Goal: Find specific page/section: Find specific page/section

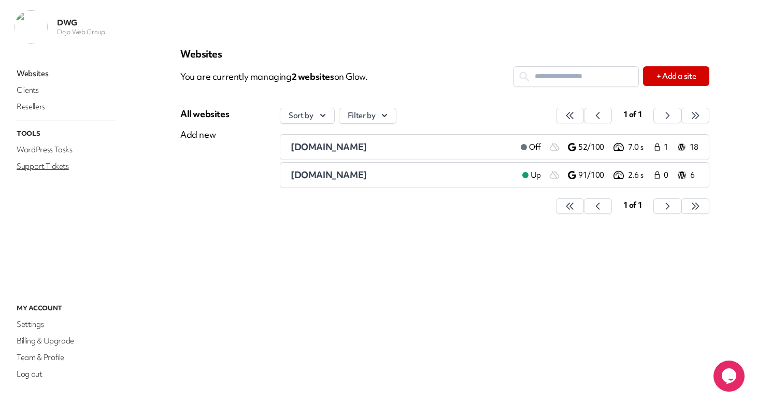
click at [50, 165] on link "Support Tickets" at bounding box center [67, 166] width 104 height 15
